Goal: Task Accomplishment & Management: Manage account settings

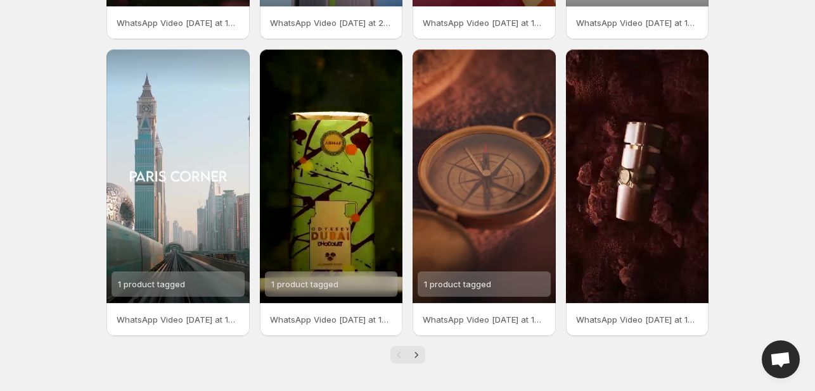
scroll to position [299, 0]
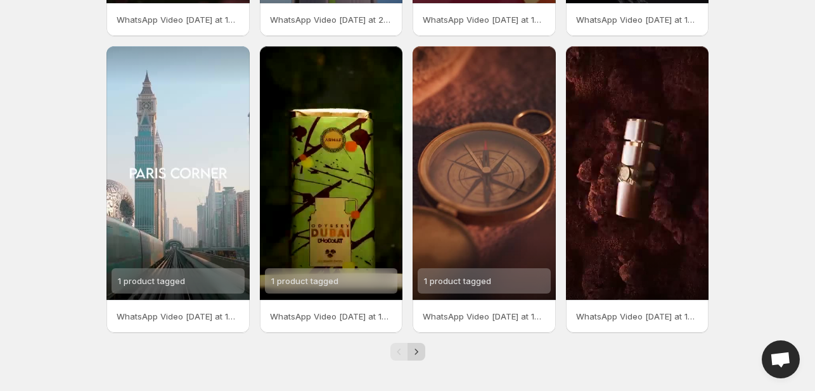
click at [413, 352] on icon "Next" at bounding box center [416, 352] width 13 height 13
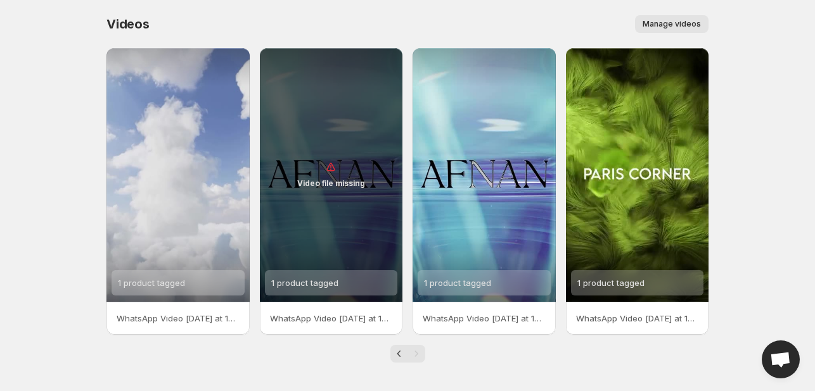
click at [664, 18] on button "Manage videos" at bounding box center [671, 24] width 73 height 18
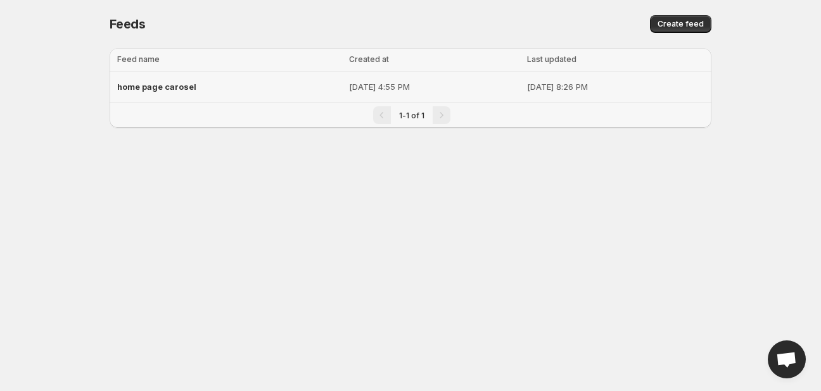
click at [223, 87] on div "home page carosel" at bounding box center [229, 86] width 224 height 23
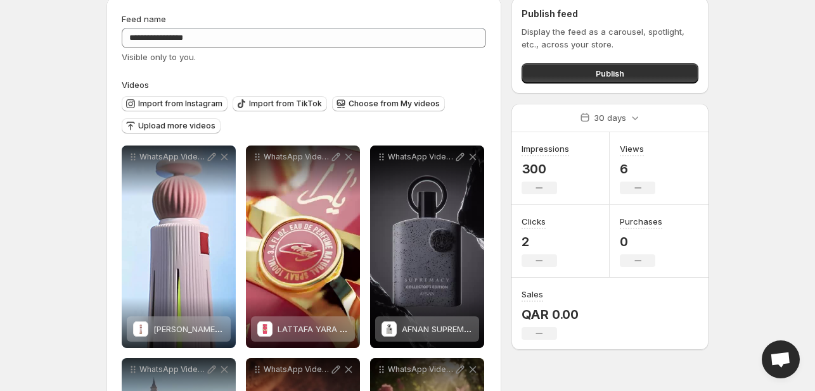
scroll to position [21, 0]
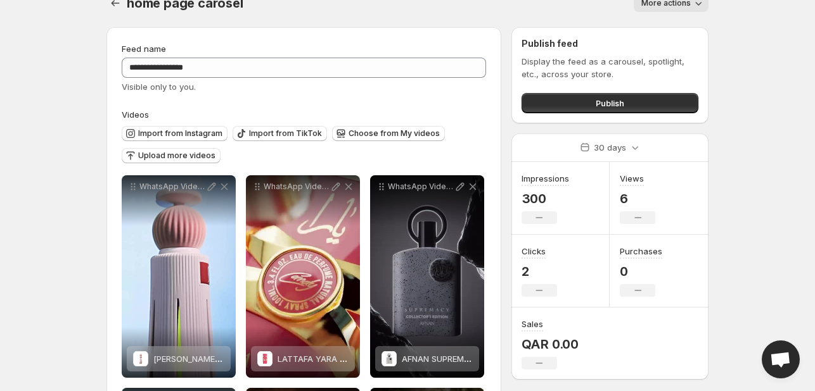
click at [662, 4] on span "More actions" at bounding box center [665, 3] width 49 height 10
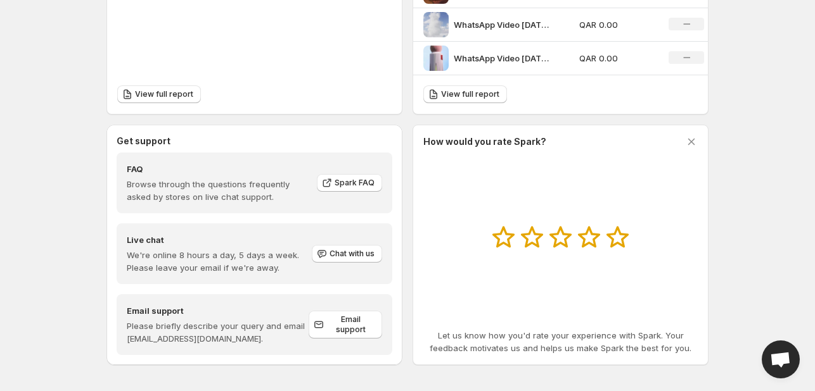
scroll to position [578, 0]
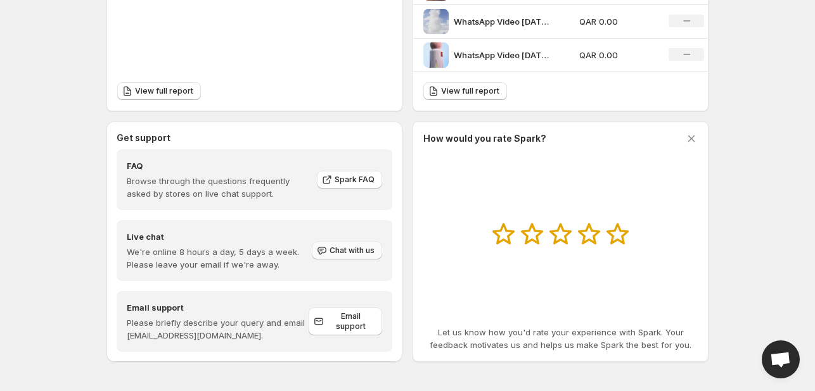
click at [364, 246] on span "Chat with us" at bounding box center [351, 251] width 45 height 10
click at [318, 251] on icon "button" at bounding box center [321, 251] width 9 height 8
click at [502, 291] on div "How would you rate Spark? Let us know how you'd rate your experience with Spark…" at bounding box center [560, 241] width 274 height 219
click at [364, 249] on span "Chat with us" at bounding box center [351, 251] width 45 height 10
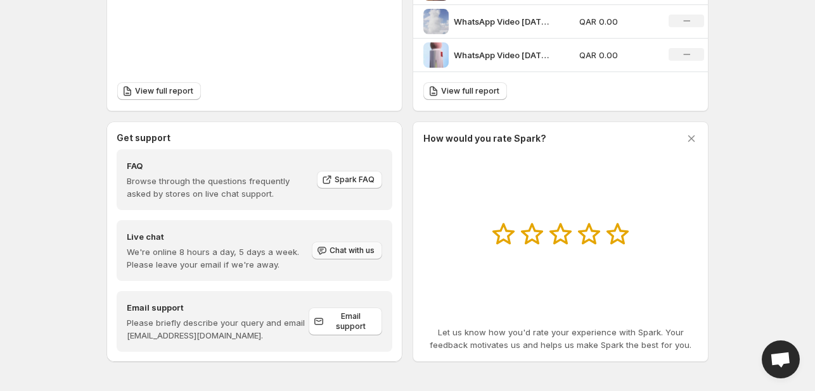
click at [364, 249] on span "Chat with us" at bounding box center [351, 251] width 45 height 10
click at [421, 293] on div "How would you rate Spark? Let us know how you'd rate your experience with Spark…" at bounding box center [560, 242] width 296 height 241
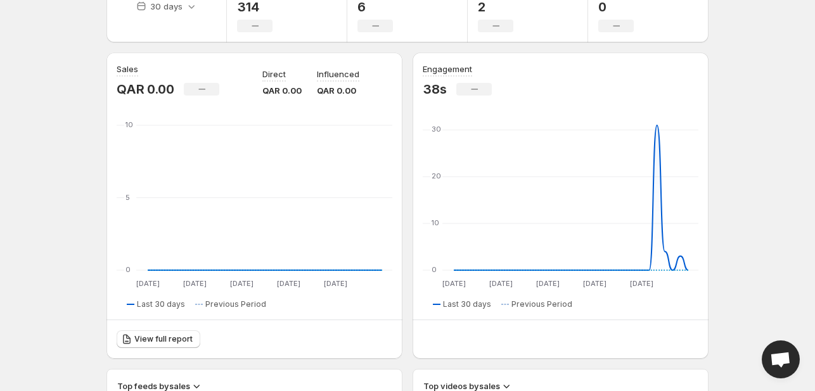
scroll to position [0, 0]
